Goal: Find contact information: Find contact information

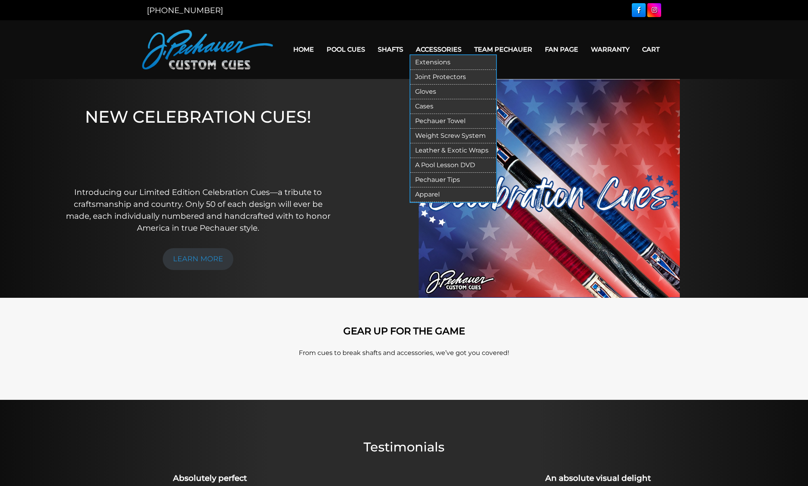
click at [429, 99] on link "Cases" at bounding box center [453, 106] width 86 height 15
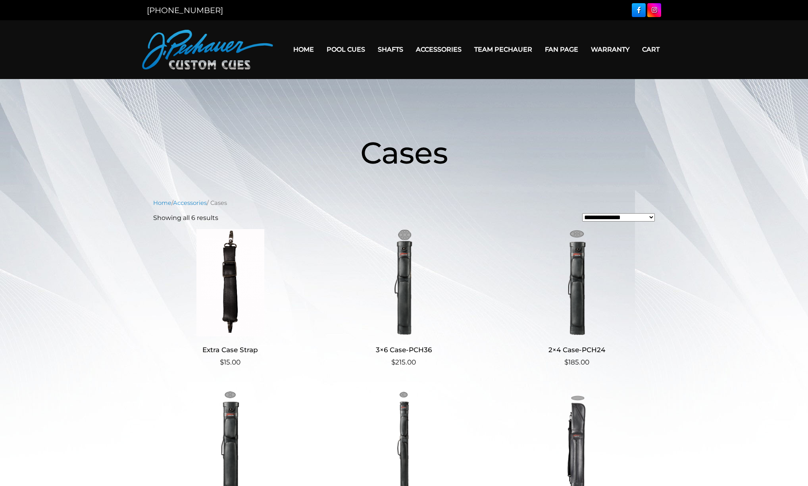
click at [636, 54] on link "Cart" at bounding box center [651, 49] width 30 height 20
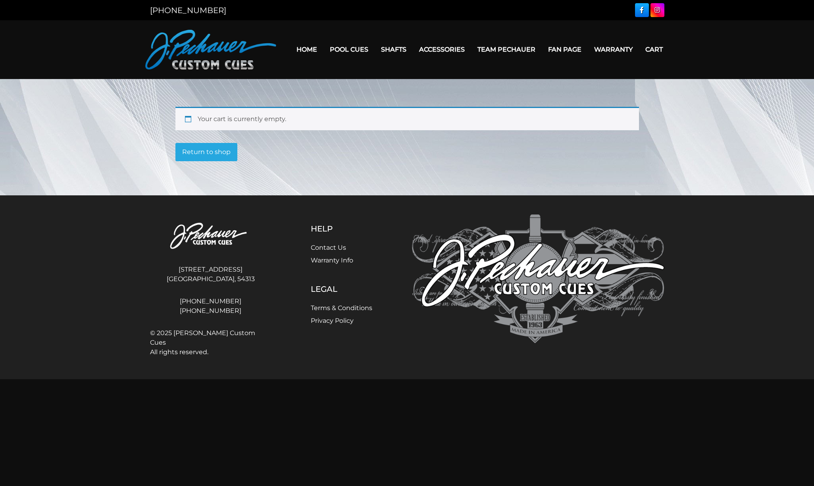
click at [294, 43] on link "Home" at bounding box center [306, 49] width 33 height 20
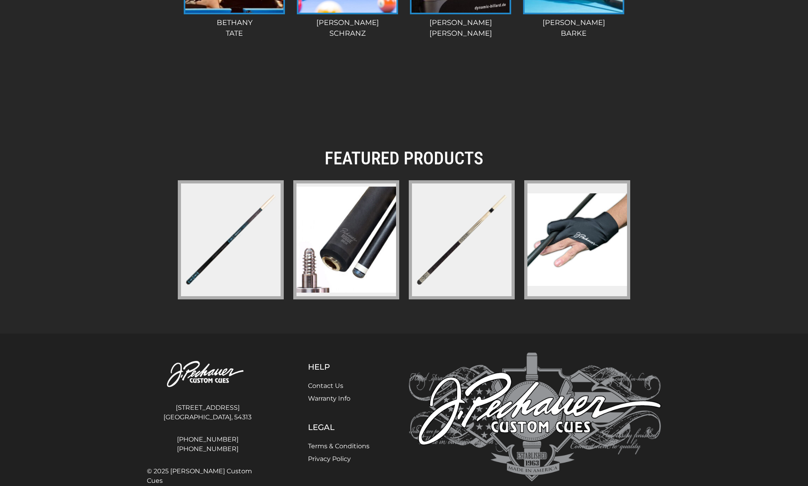
scroll to position [1032, 0]
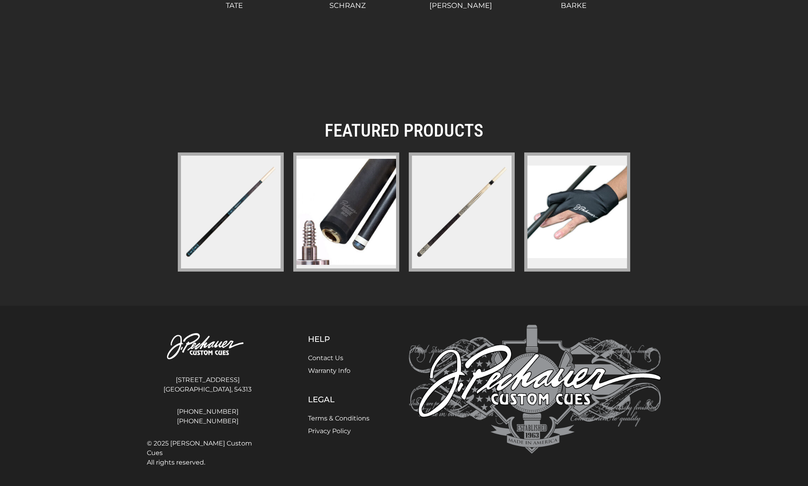
drag, startPoint x: 182, startPoint y: 380, endPoint x: 243, endPoint y: 389, distance: 61.0
click at [243, 389] on address "[STREET_ADDRESS] [GEOGRAPHIC_DATA], [GEOGRAPHIC_DATA], 54313" at bounding box center [207, 384] width 121 height 25
copy address "[STREET_ADDRESS]"
